Goal: Information Seeking & Learning: Learn about a topic

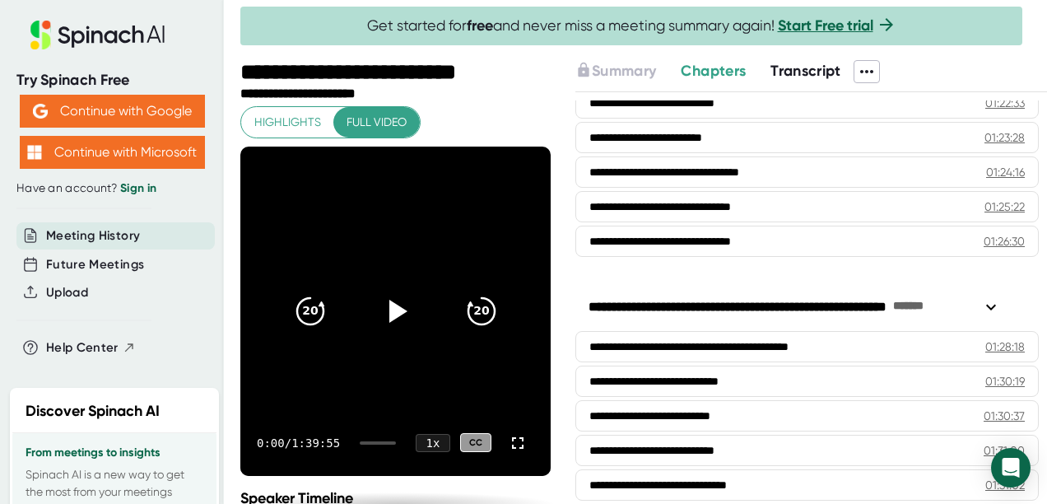
scroll to position [3329, 0]
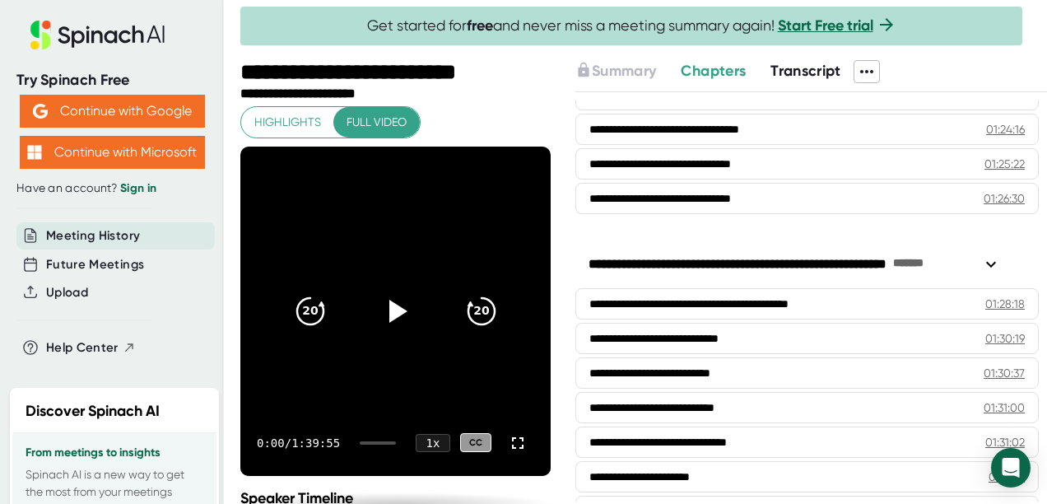
click at [806, 70] on span "Transcript" at bounding box center [805, 71] width 71 height 18
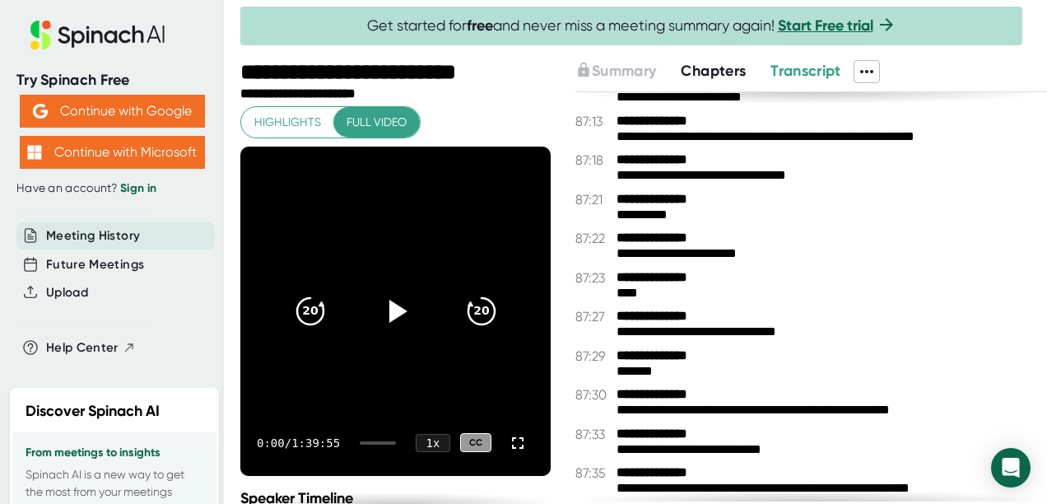
scroll to position [58937, 0]
